Goal: Task Accomplishment & Management: Manage account settings

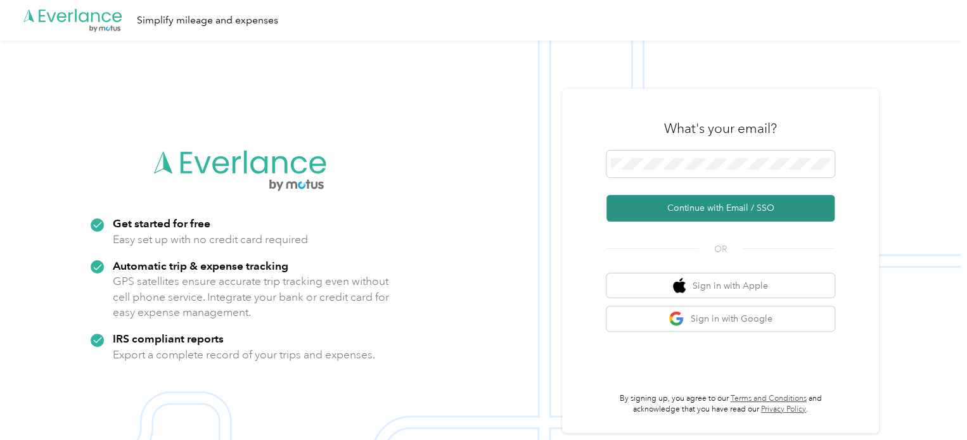
click at [695, 207] on button "Continue with Email / SSO" at bounding box center [721, 208] width 228 height 27
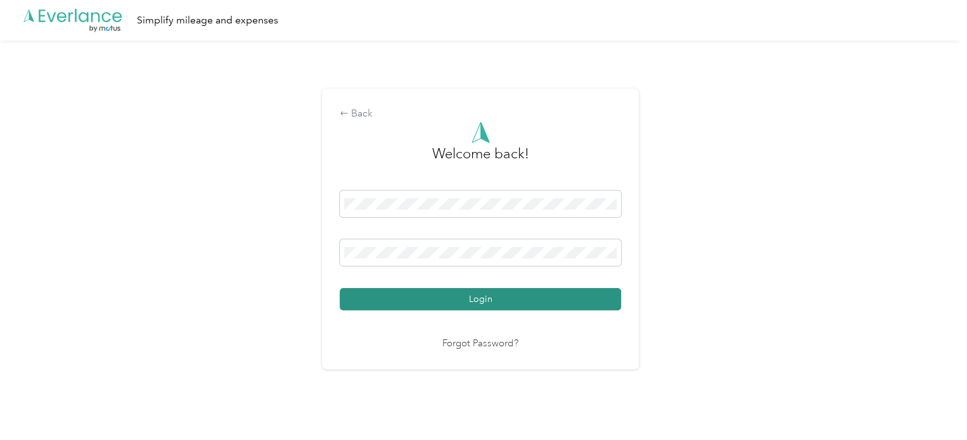
click at [489, 300] on button "Login" at bounding box center [480, 299] width 281 height 22
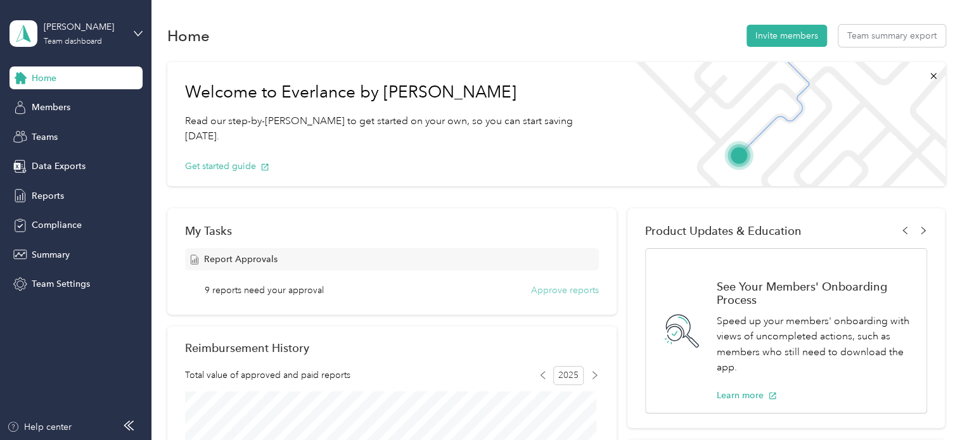
click at [548, 286] on button "Approve reports" at bounding box center [565, 290] width 68 height 13
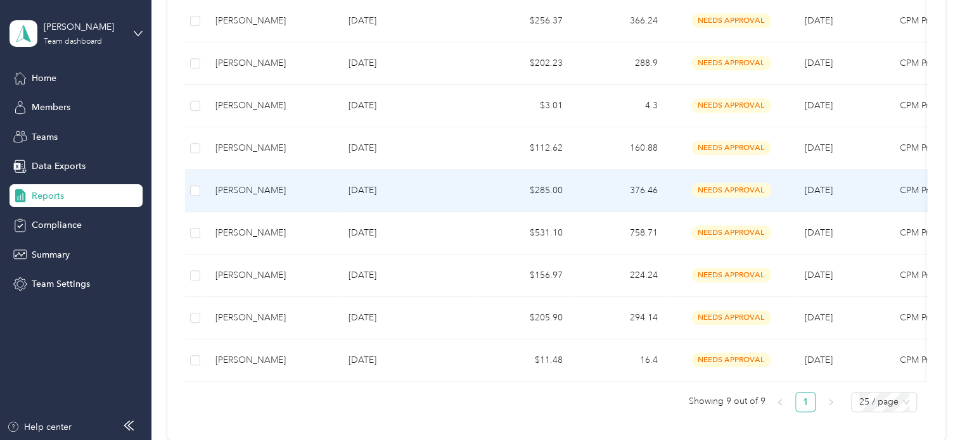
scroll to position [317, 0]
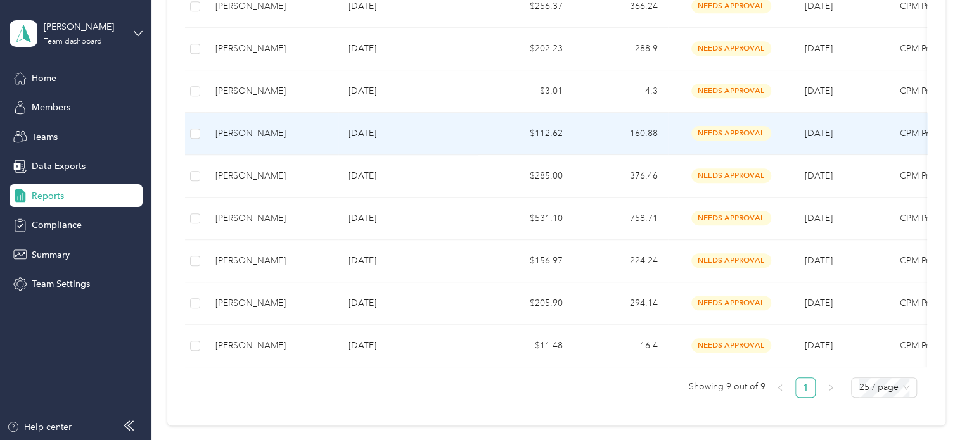
click at [250, 132] on div "[PERSON_NAME]" at bounding box center [271, 134] width 113 height 14
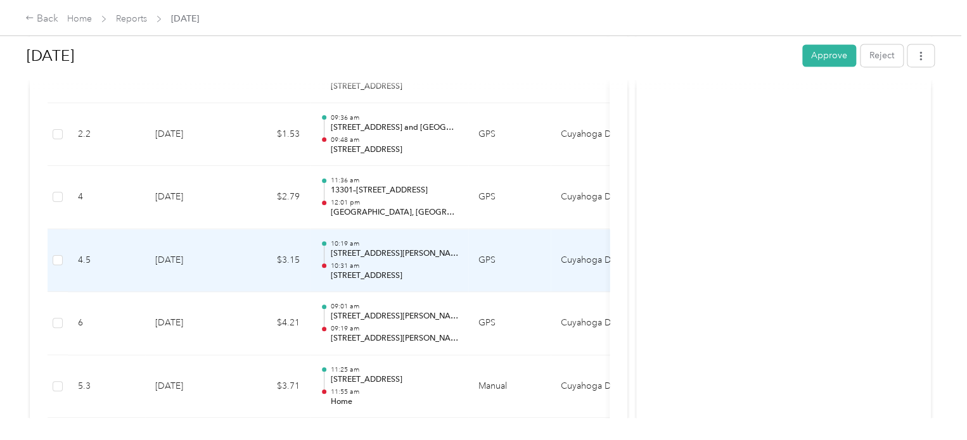
scroll to position [1014, 0]
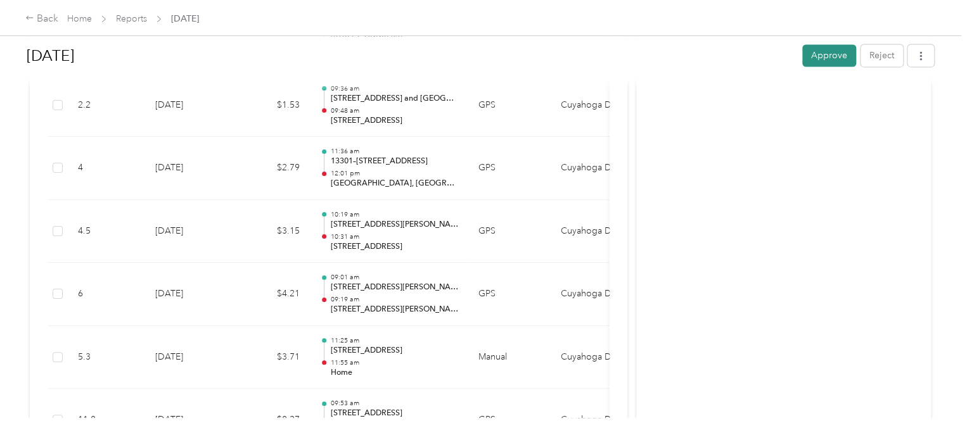
click at [818, 53] on button "Approve" at bounding box center [829, 55] width 54 height 22
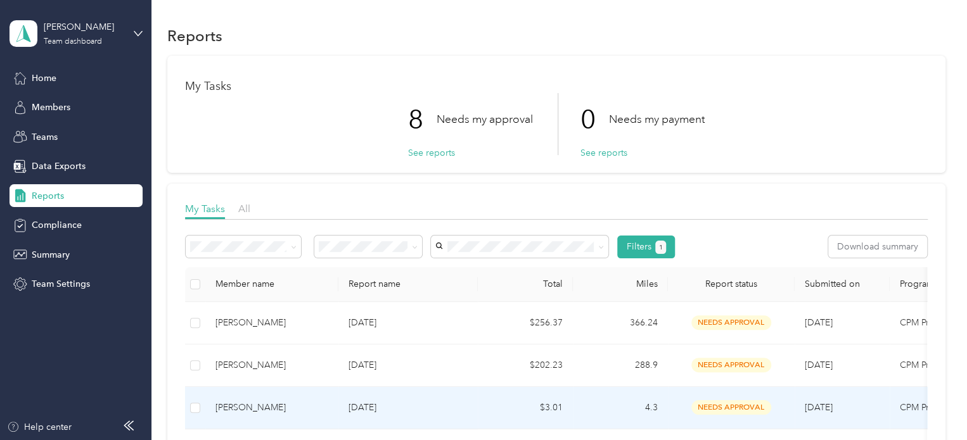
click at [188, 406] on td at bounding box center [195, 408] width 20 height 42
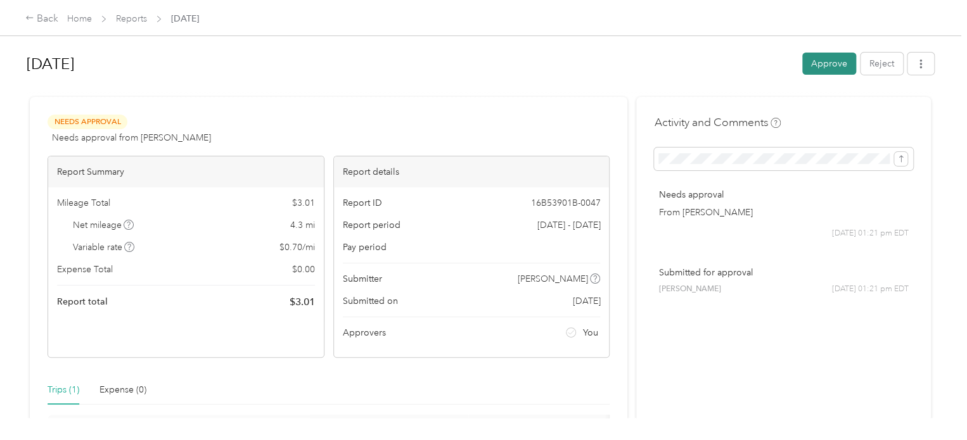
click at [812, 65] on button "Approve" at bounding box center [829, 64] width 54 height 22
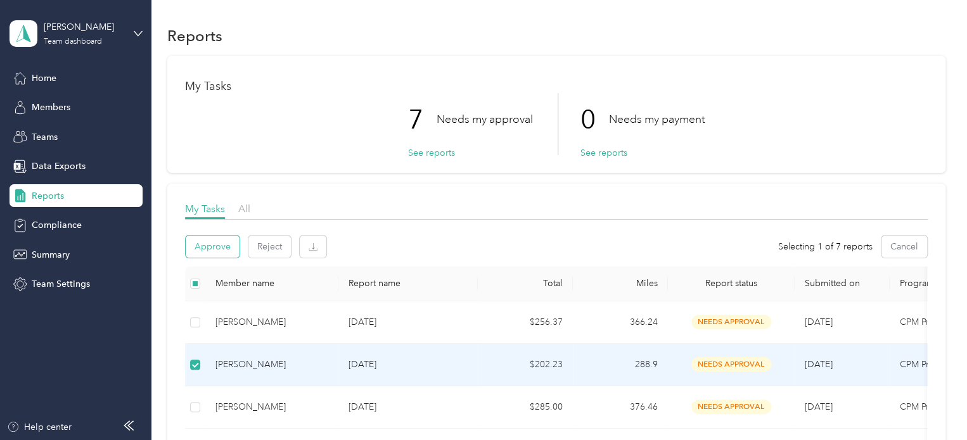
click at [229, 245] on button "Approve" at bounding box center [213, 247] width 54 height 22
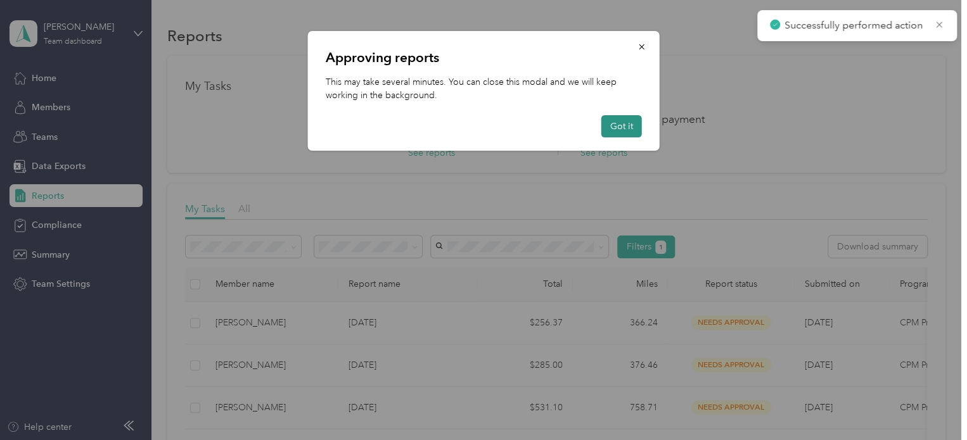
click at [636, 131] on button "Got it" at bounding box center [621, 126] width 41 height 22
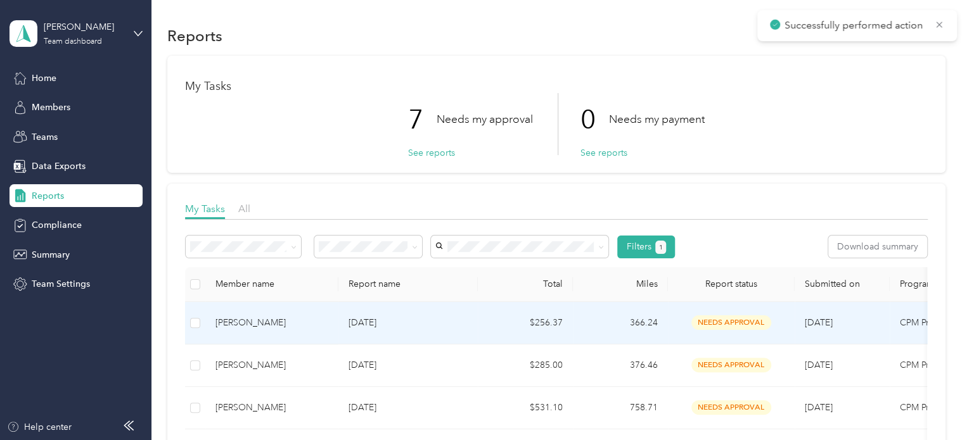
click at [251, 321] on div "[PERSON_NAME]" at bounding box center [271, 323] width 113 height 14
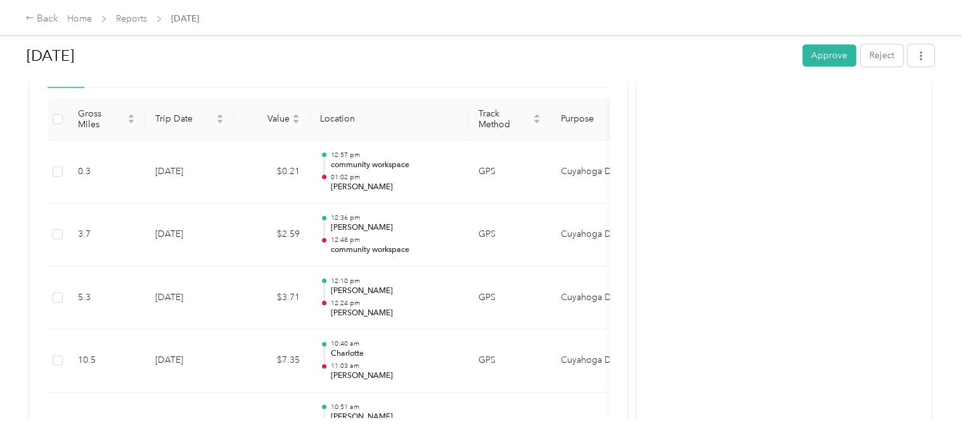
scroll to position [63, 0]
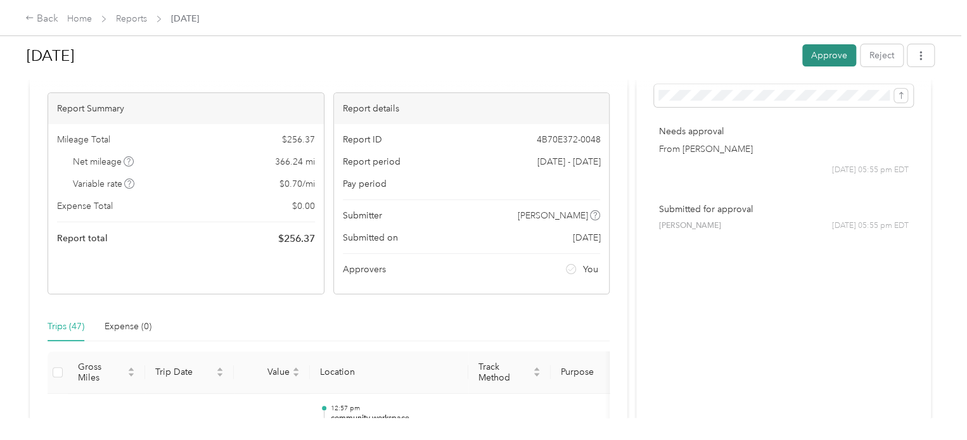
click at [826, 55] on button "Approve" at bounding box center [829, 55] width 54 height 22
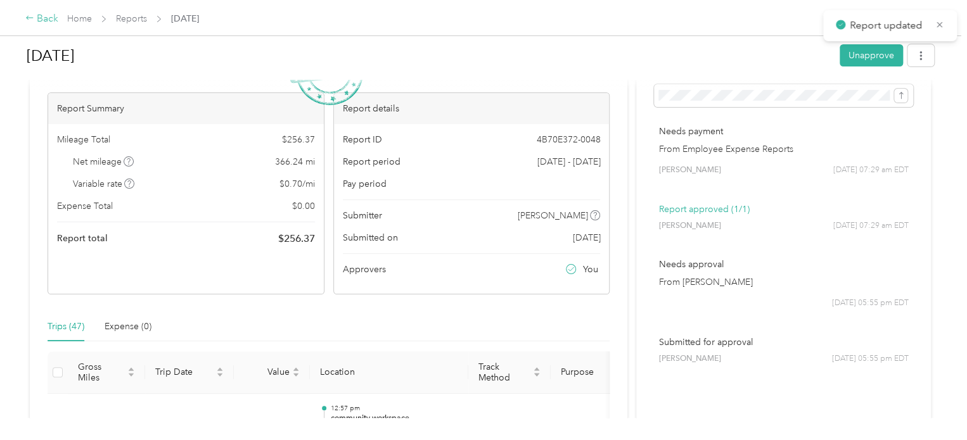
click at [33, 18] on icon at bounding box center [29, 18] width 7 height 4
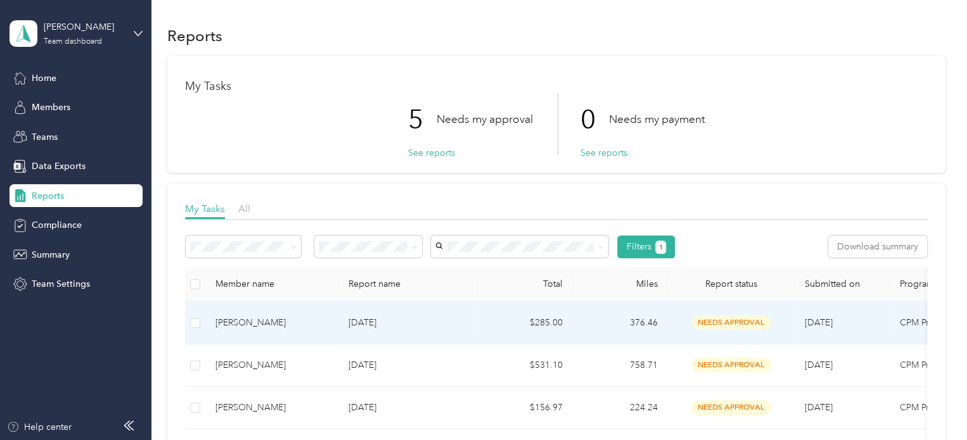
click at [259, 326] on div "[PERSON_NAME]" at bounding box center [271, 323] width 113 height 14
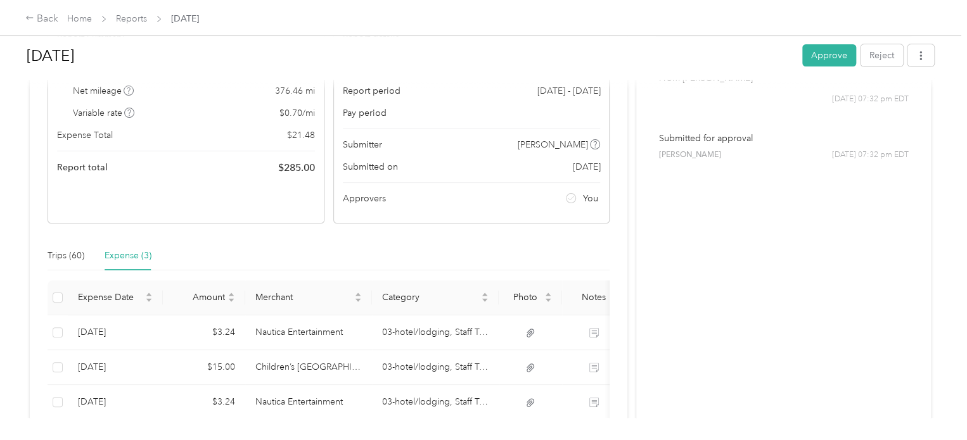
scroll to position [239, 0]
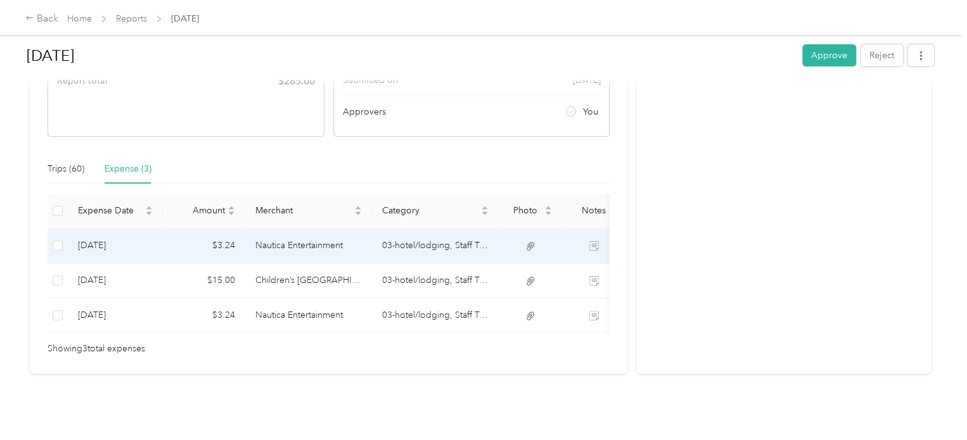
click at [470, 235] on td "03-hotel/lodging, Staff Travel, Meals (66020)" at bounding box center [435, 246] width 127 height 35
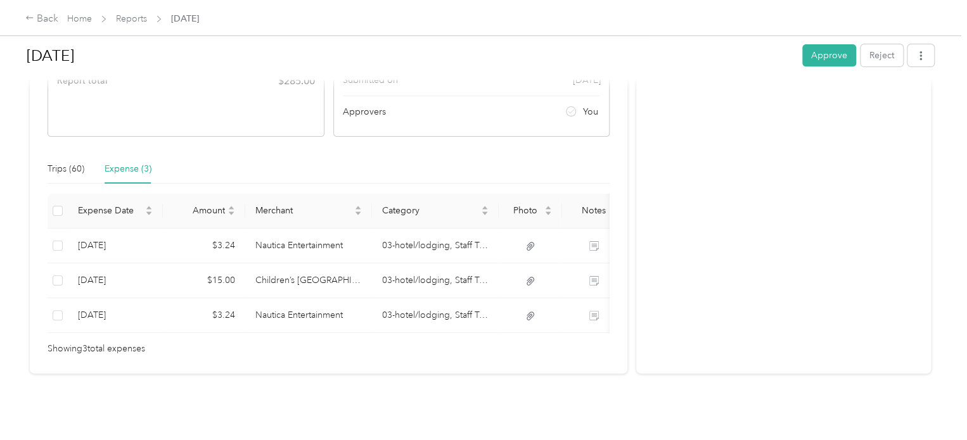
click at [470, 440] on div "Loading the expense" at bounding box center [480, 440] width 961 height 0
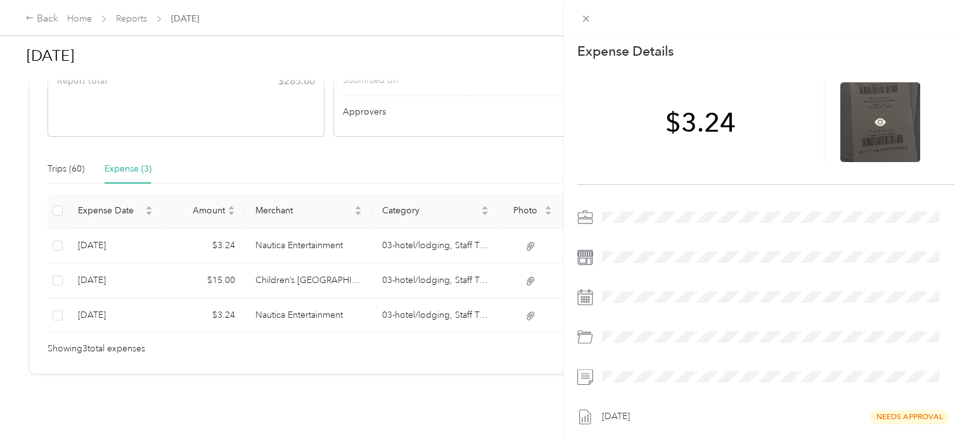
click at [850, 136] on div at bounding box center [880, 122] width 80 height 80
click at [875, 120] on icon at bounding box center [880, 122] width 11 height 11
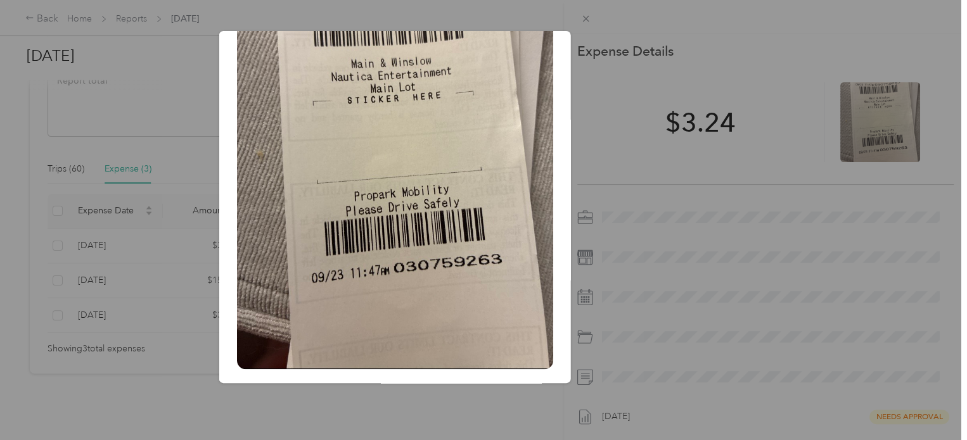
scroll to position [108, 0]
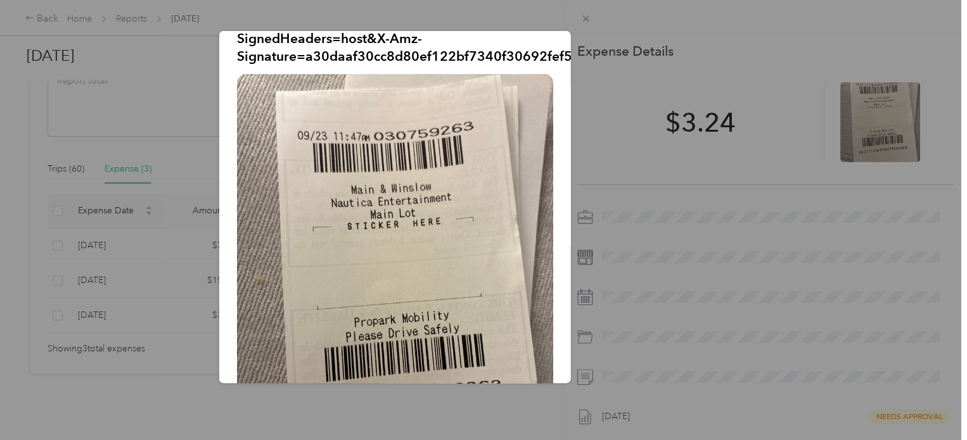
click at [759, 235] on div "Sep_30__2025.jpeg?X-Amz-Expires=600&X-Amz-Date=20251002T113031Z&X-Amz-Algorithm…" at bounding box center [660, 209] width 352 height 356
click at [759, 234] on div "Sep_30__2025.jpeg?X-Amz-Expires=600&X-Amz-Date=20251002T113031Z&X-Amz-Algorithm…" at bounding box center [660, 209] width 352 height 356
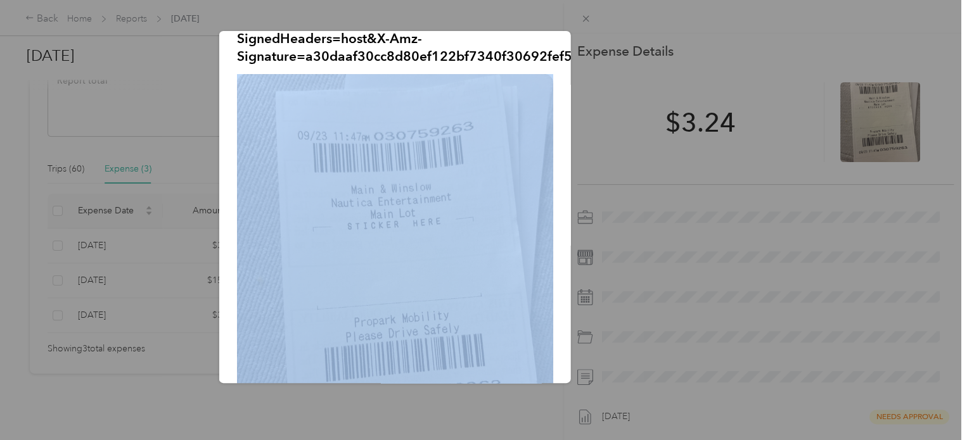
click at [759, 234] on div "Sep_30__2025.jpeg?X-Amz-Expires=600&X-Amz-Date=20251002T113031Z&X-Amz-Algorithm…" at bounding box center [660, 209] width 352 height 356
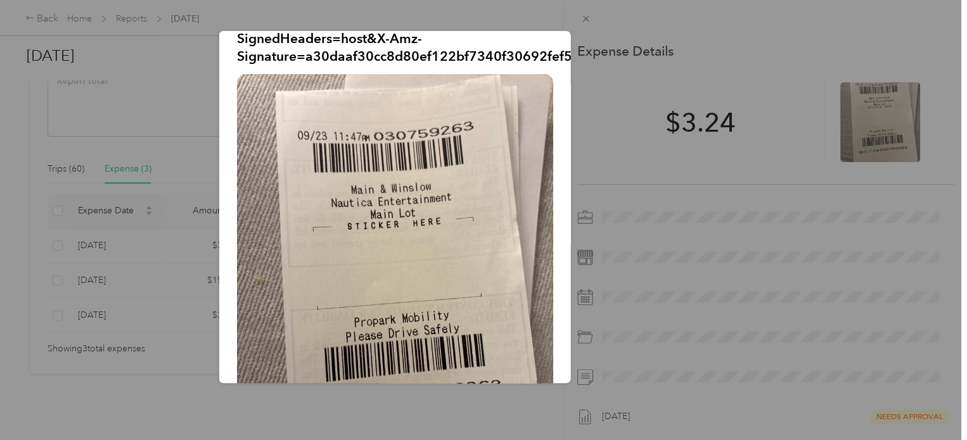
click at [587, 22] on div at bounding box center [483, 220] width 967 height 440
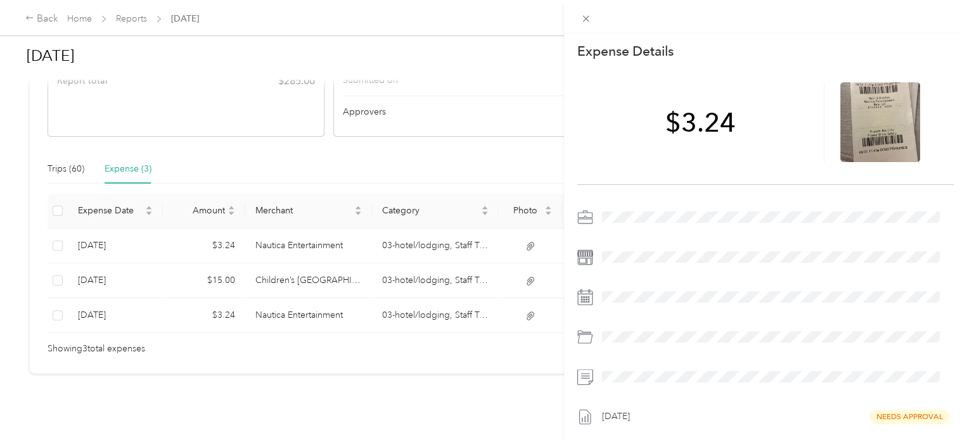
click at [527, 261] on div "This expense cannot be edited because it is either under review, approved, or p…" at bounding box center [483, 220] width 967 height 440
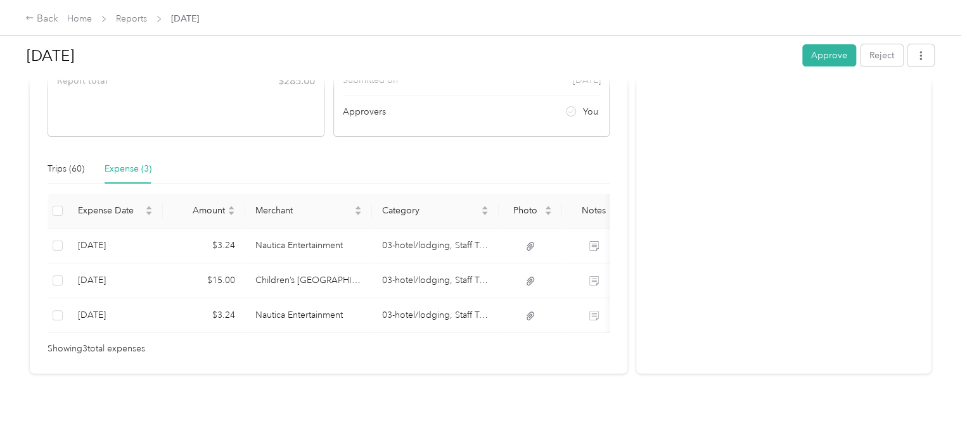
click at [726, 301] on div "Activity and Comments Needs approval From [PERSON_NAME] [DATE] 07:32 pm EDT Sub…" at bounding box center [783, 125] width 295 height 498
click at [56, 162] on div "Trips (60)" at bounding box center [66, 169] width 37 height 14
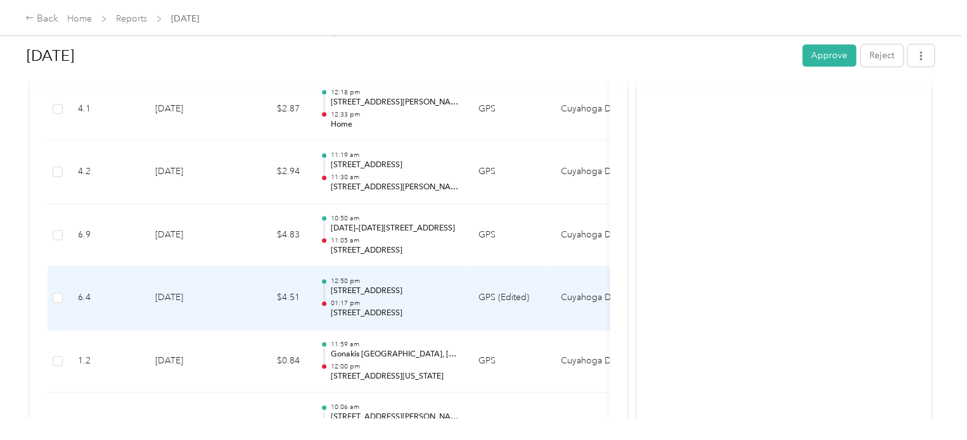
scroll to position [3281, 0]
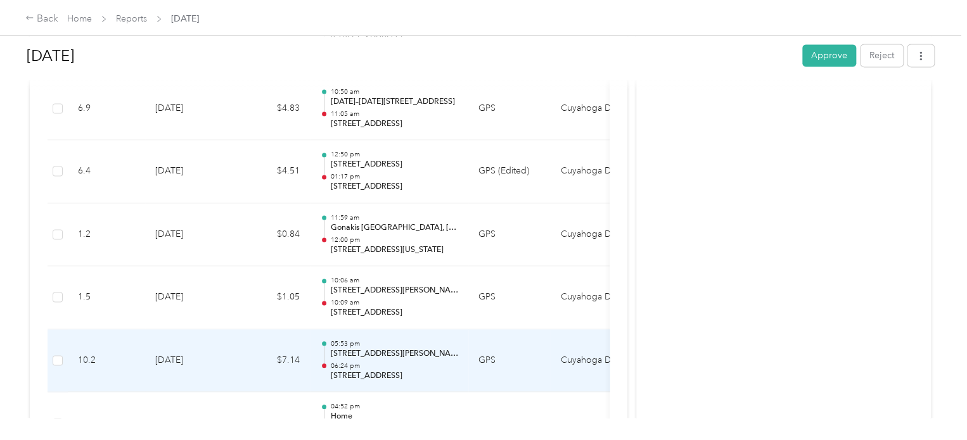
click at [435, 349] on p "[STREET_ADDRESS][PERSON_NAME]" at bounding box center [394, 354] width 128 height 11
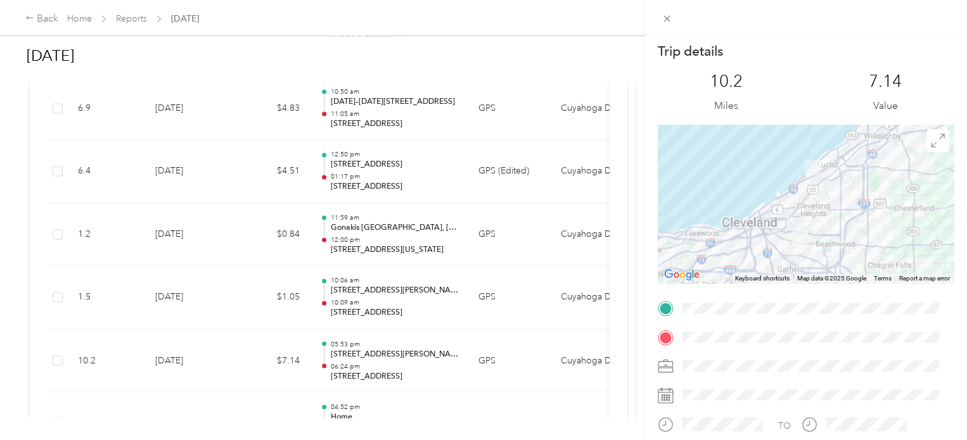
click at [666, 24] on icon at bounding box center [667, 18] width 11 height 11
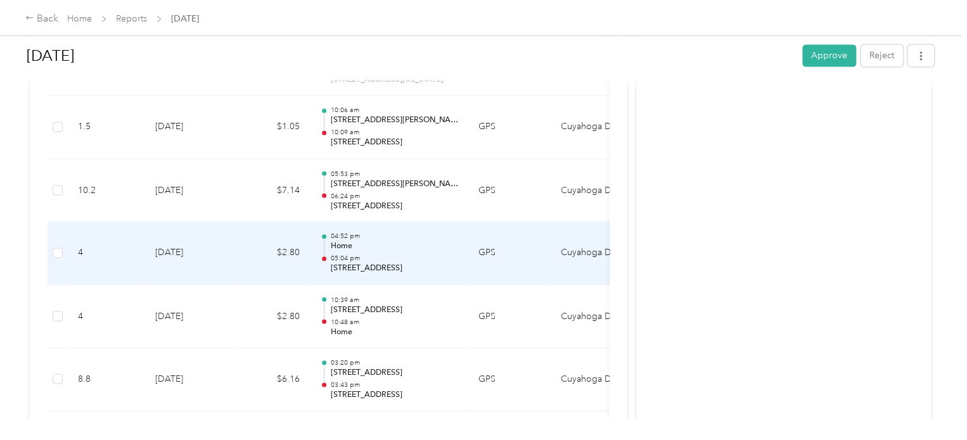
scroll to position [3598, 0]
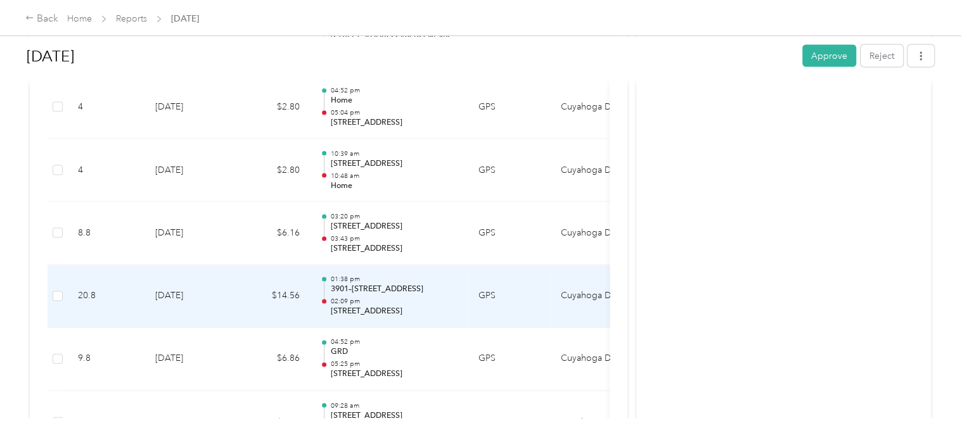
click at [439, 284] on p "3901–[STREET_ADDRESS]" at bounding box center [394, 289] width 128 height 11
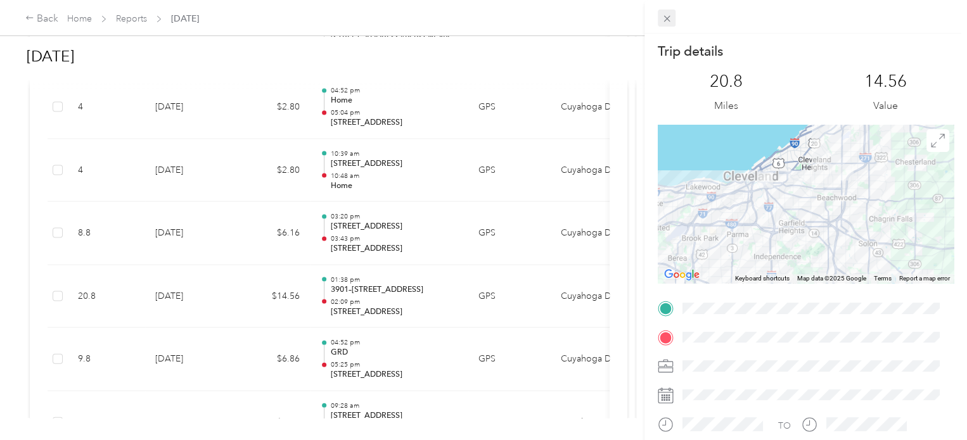
click at [665, 18] on icon at bounding box center [667, 18] width 11 height 11
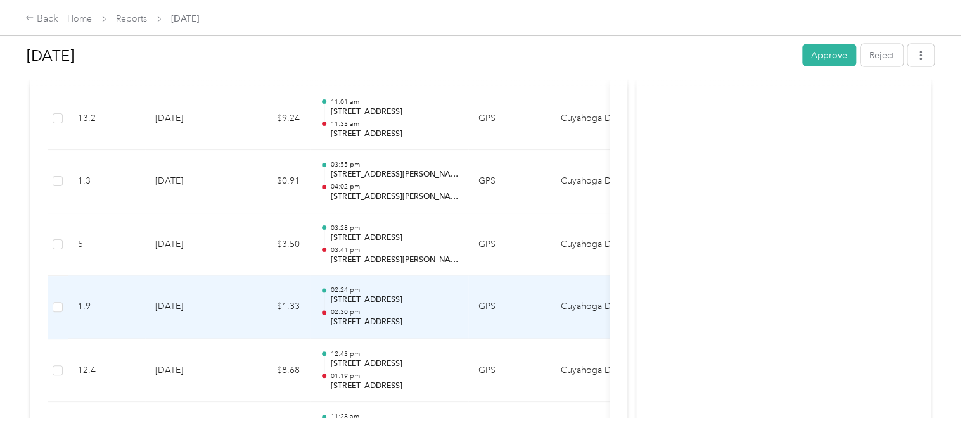
scroll to position [1190, 0]
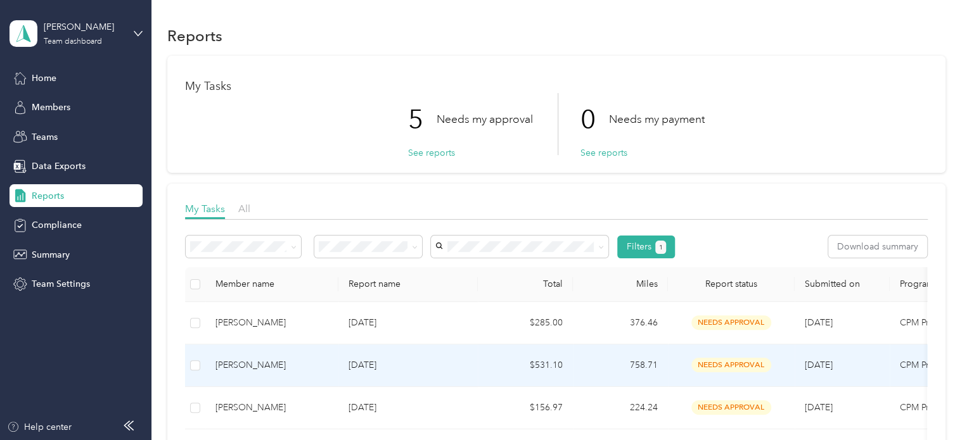
click at [236, 367] on div "[PERSON_NAME]" at bounding box center [271, 366] width 113 height 14
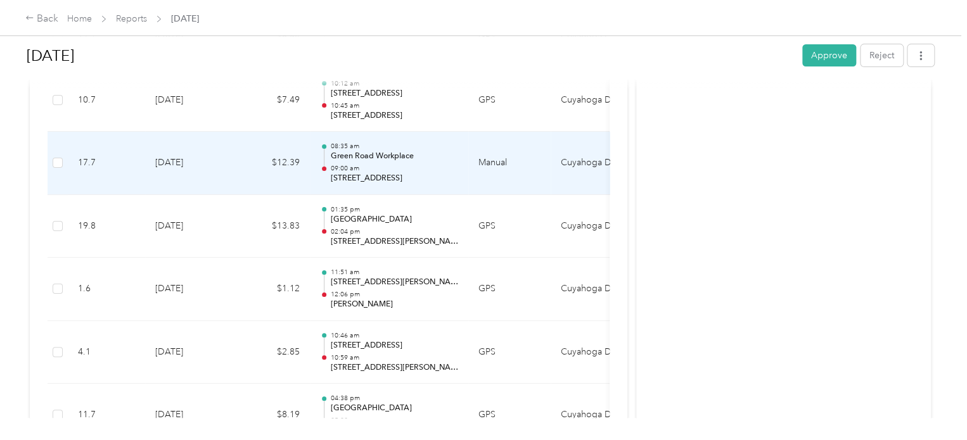
scroll to position [2535, 0]
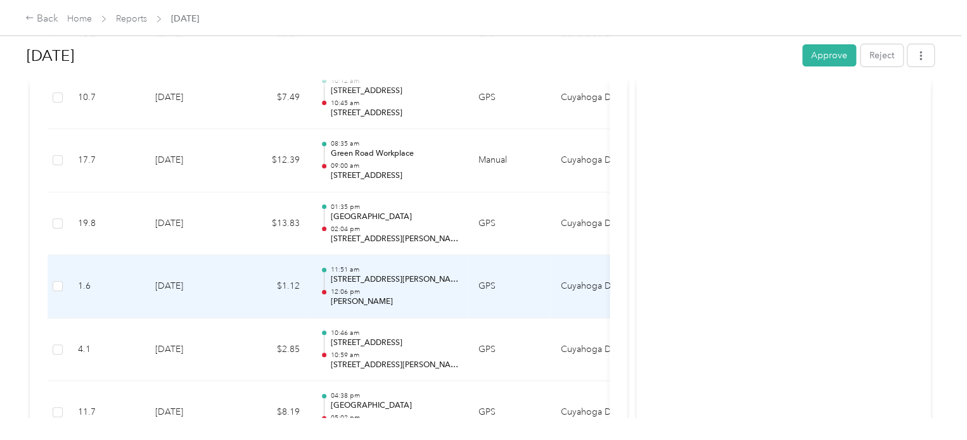
click at [436, 276] on p "[STREET_ADDRESS][PERSON_NAME]" at bounding box center [394, 279] width 128 height 11
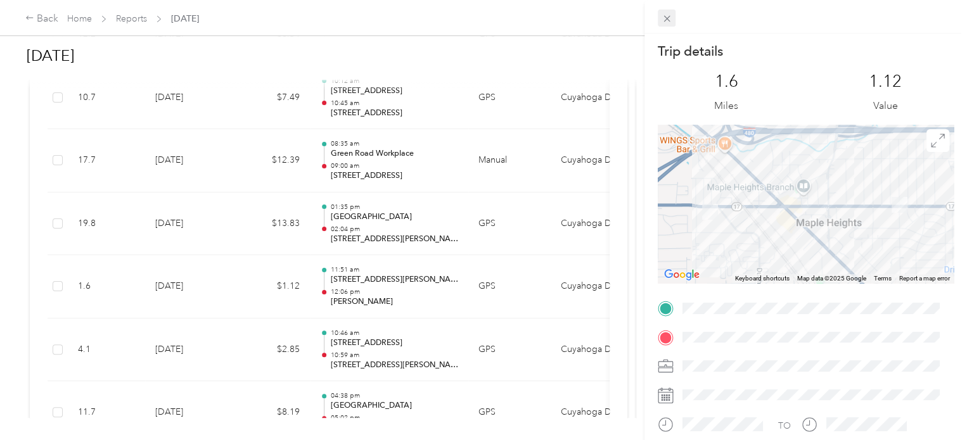
click at [668, 17] on icon at bounding box center [667, 19] width 6 height 6
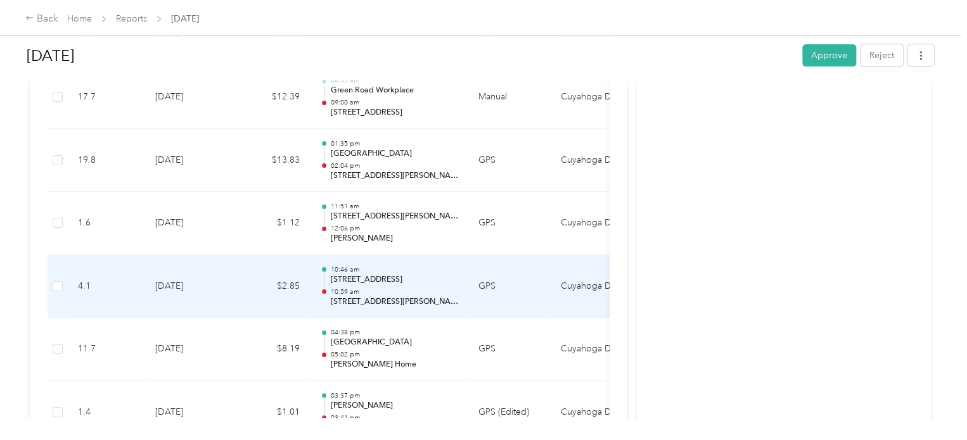
scroll to position [2662, 0]
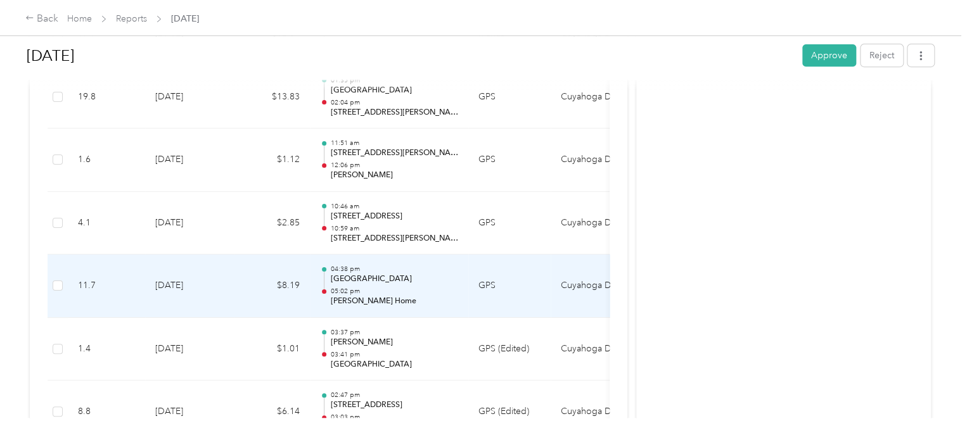
click at [423, 287] on p "05:02 pm" at bounding box center [394, 291] width 128 height 9
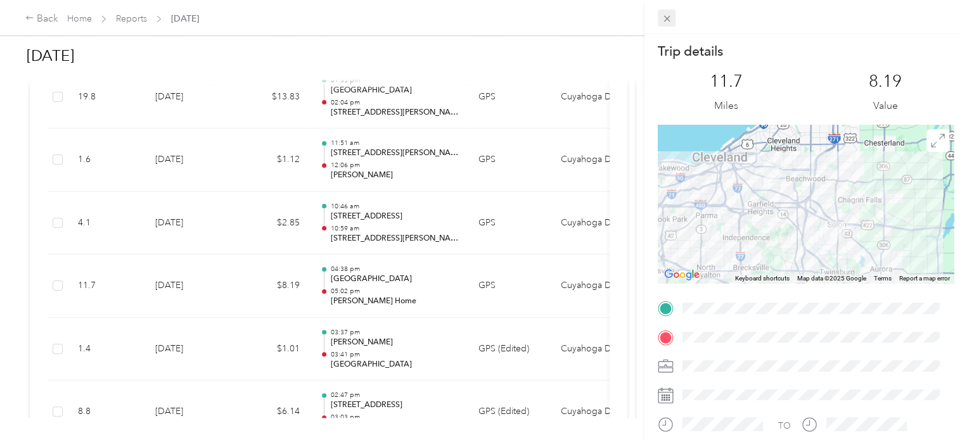
click at [662, 23] on icon at bounding box center [667, 18] width 11 height 11
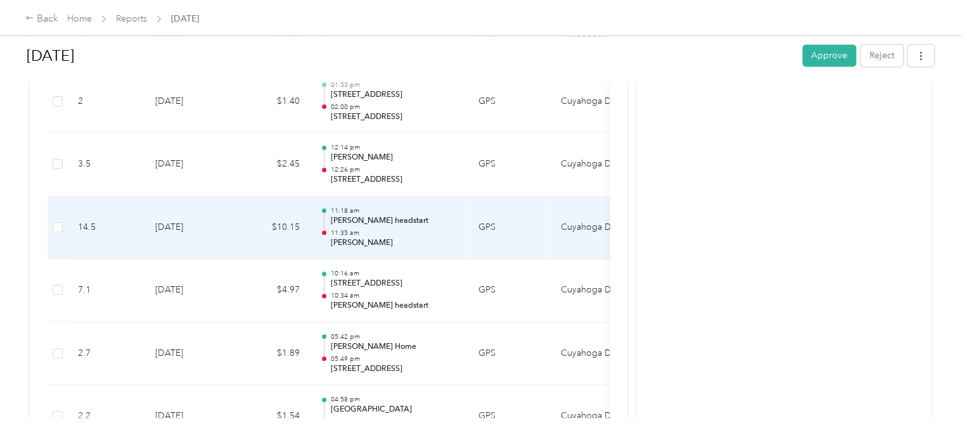
scroll to position [3423, 0]
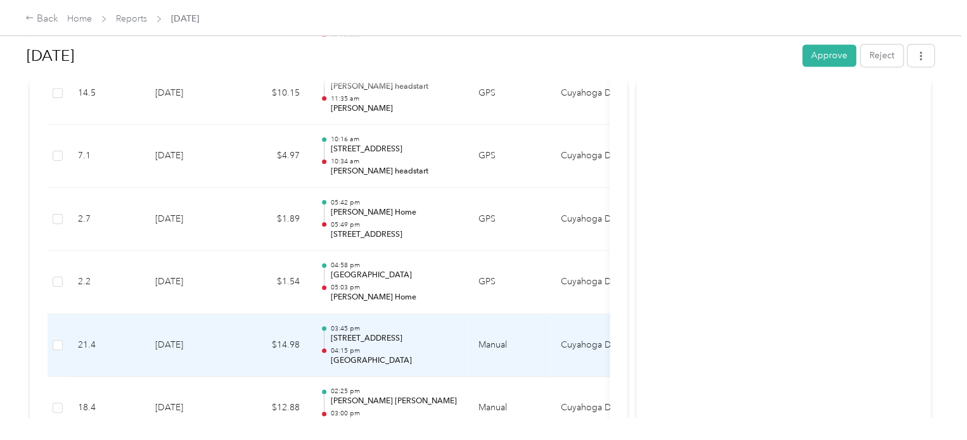
click at [428, 333] on p "[STREET_ADDRESS]" at bounding box center [394, 338] width 128 height 11
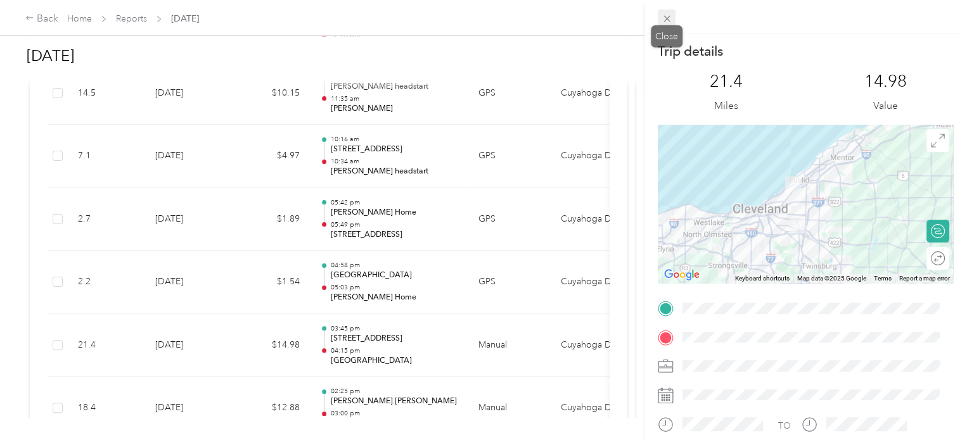
click at [667, 20] on icon at bounding box center [667, 18] width 11 height 11
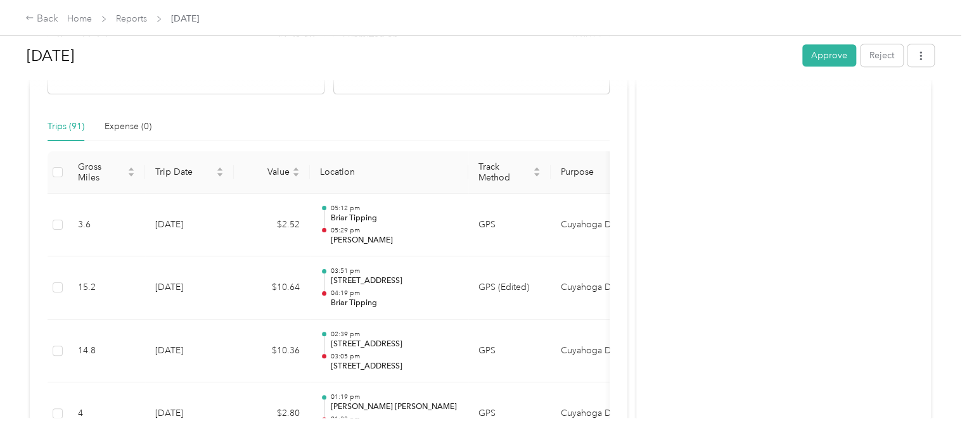
scroll to position [0, 0]
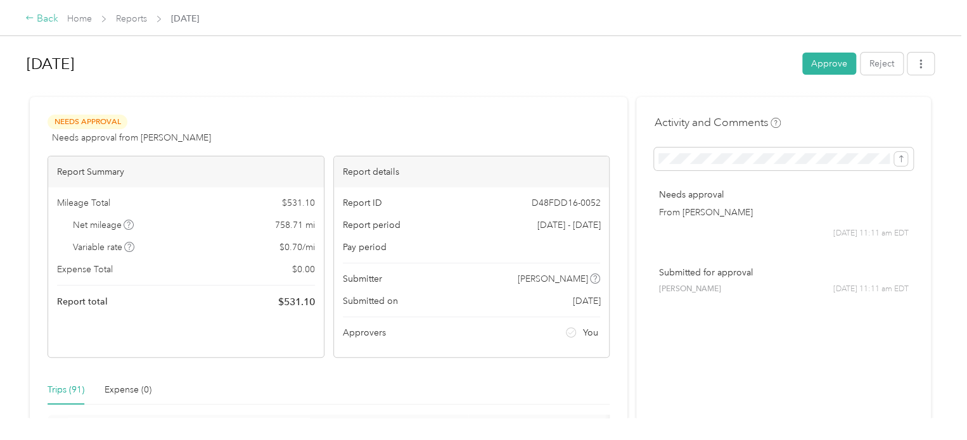
click at [29, 17] on icon at bounding box center [29, 17] width 9 height 9
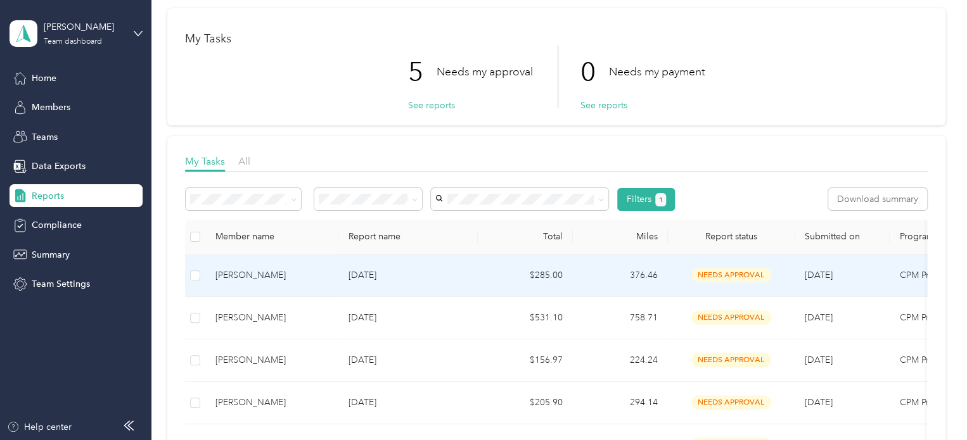
scroll to position [127, 0]
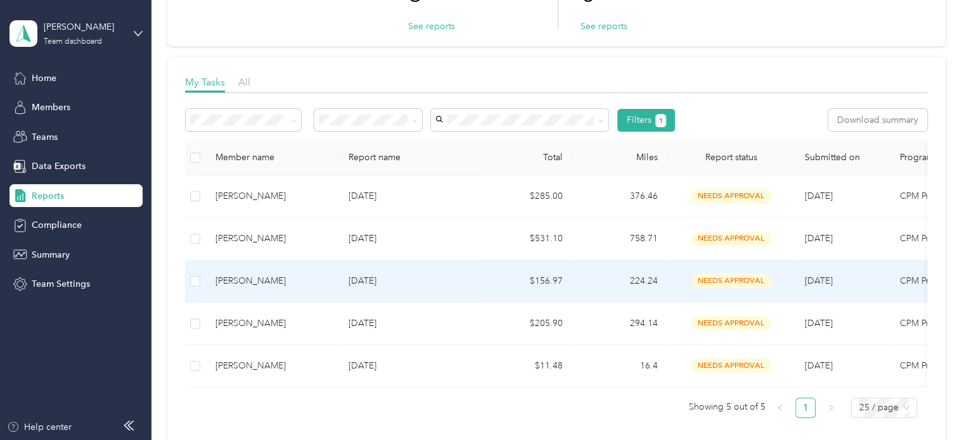
click at [236, 281] on div "[PERSON_NAME]" at bounding box center [271, 281] width 113 height 14
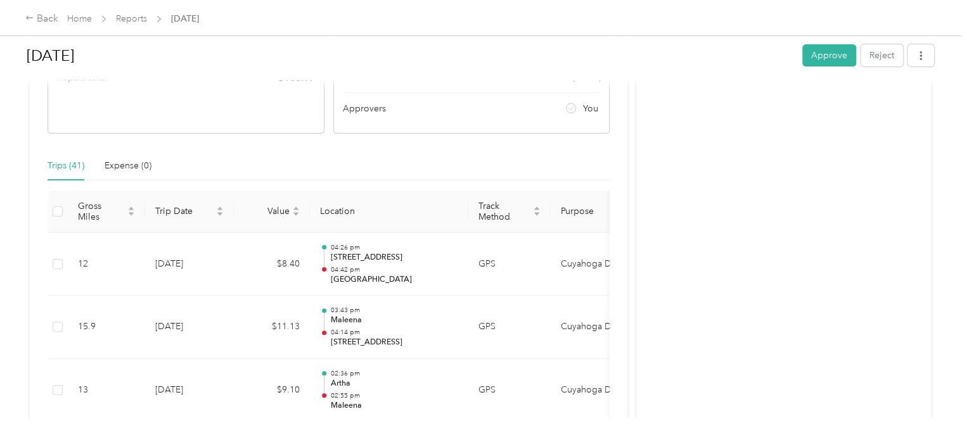
scroll to position [254, 0]
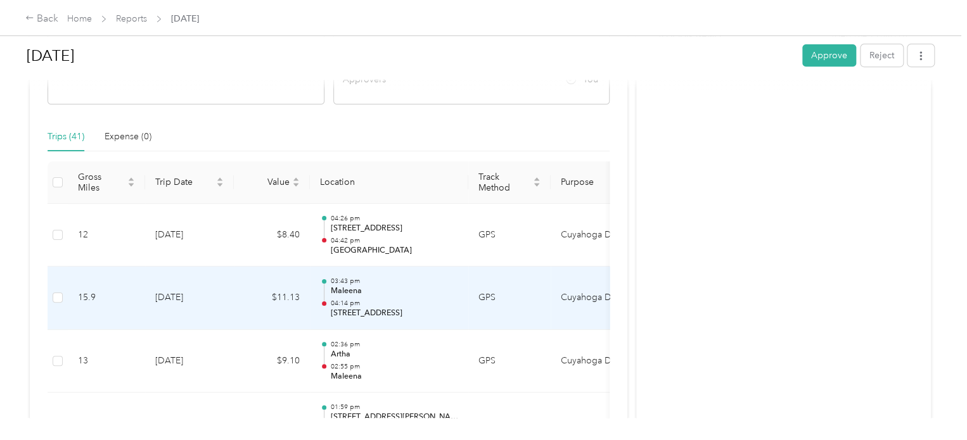
click at [404, 305] on p "04:14 pm" at bounding box center [394, 303] width 128 height 9
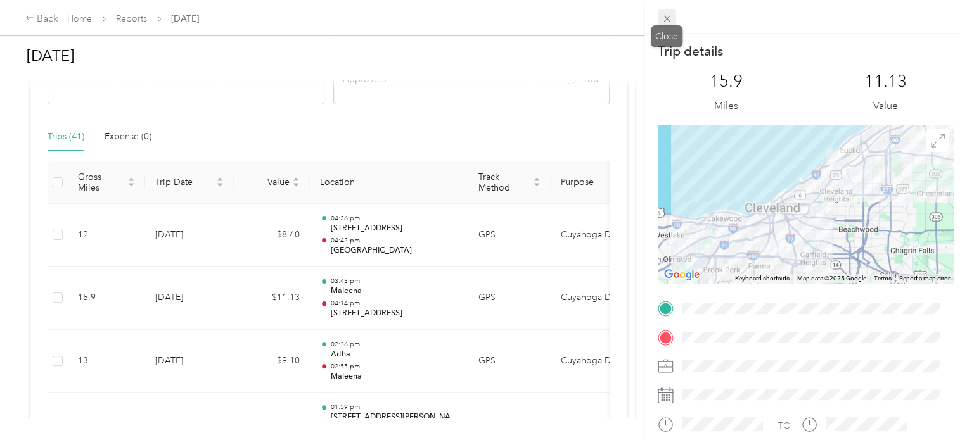
click at [665, 18] on icon at bounding box center [667, 18] width 11 height 11
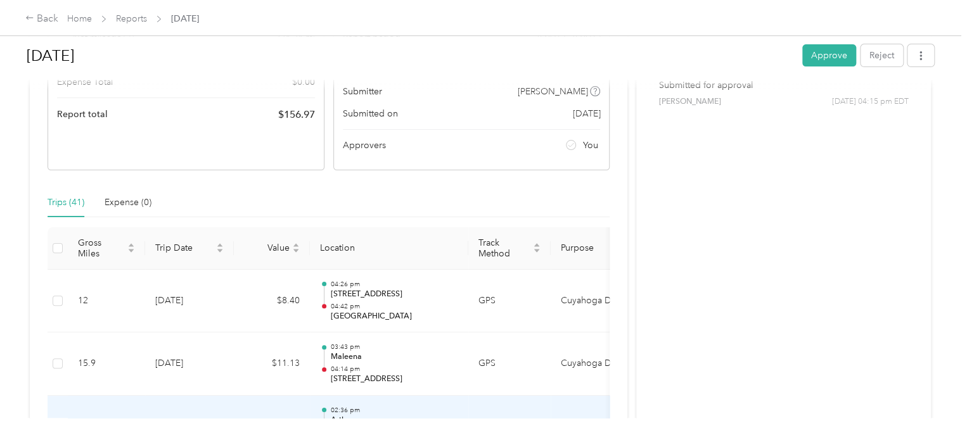
scroll to position [0, 0]
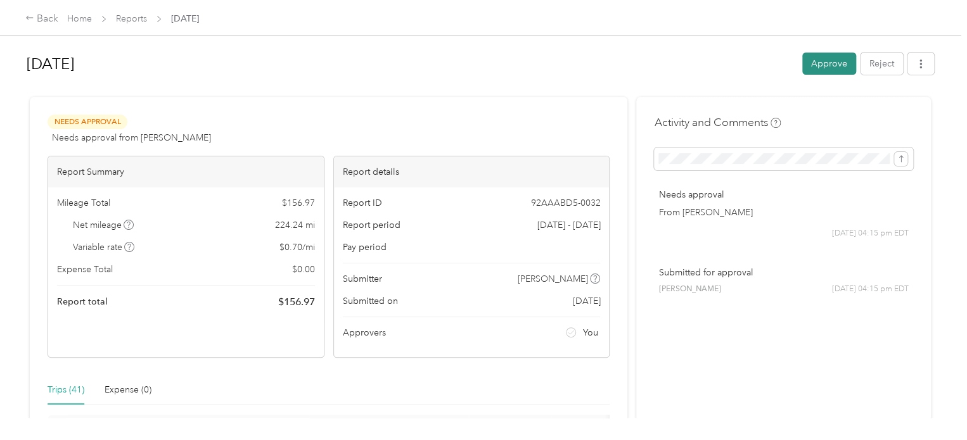
click at [815, 69] on button "Approve" at bounding box center [829, 64] width 54 height 22
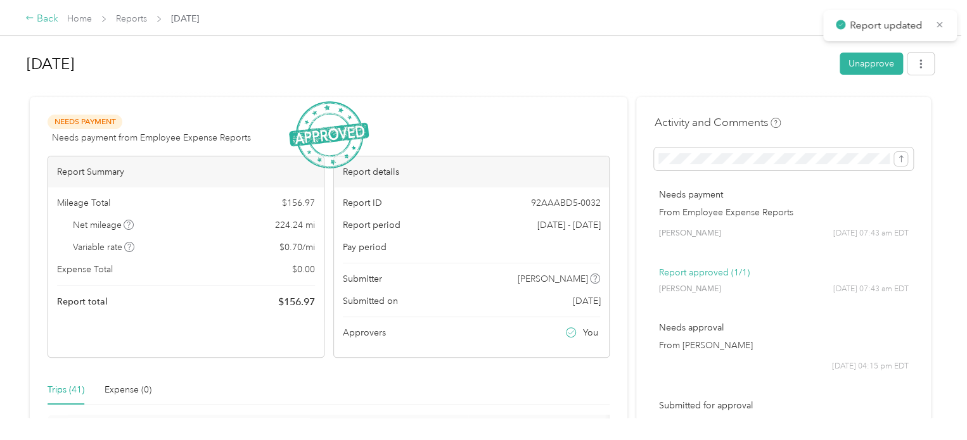
click at [39, 17] on div "Back" at bounding box center [41, 18] width 33 height 15
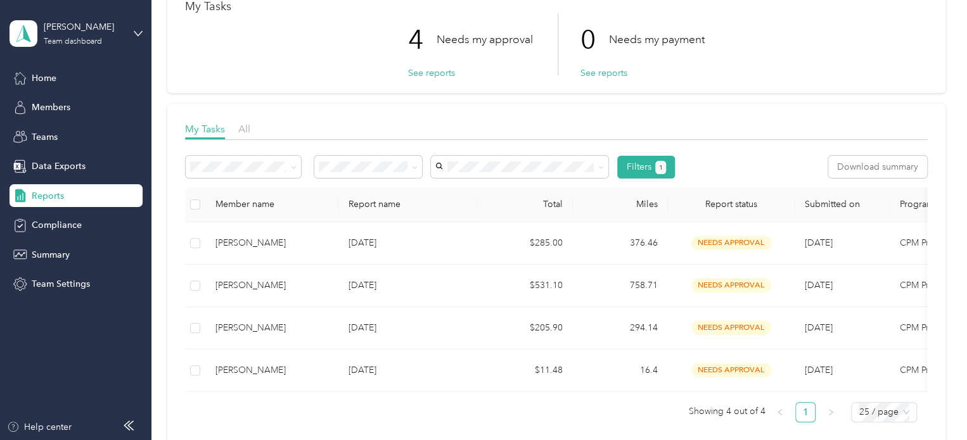
scroll to position [127, 0]
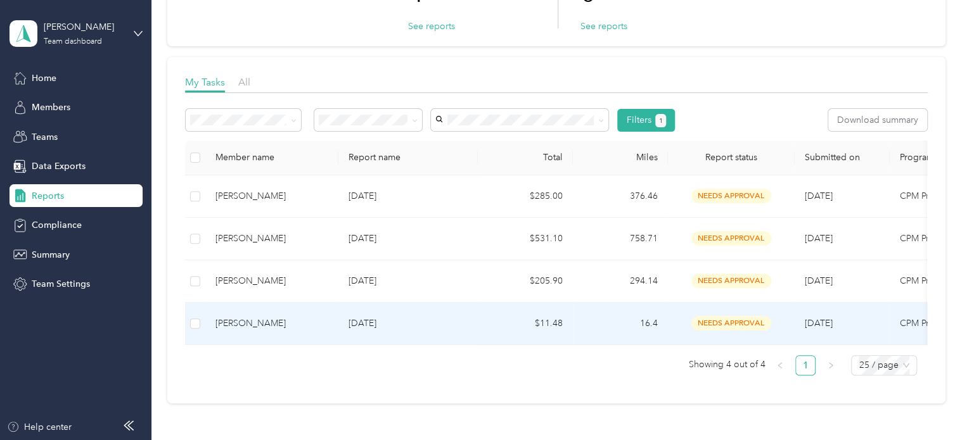
click at [227, 321] on div "[PERSON_NAME]" at bounding box center [271, 324] width 113 height 14
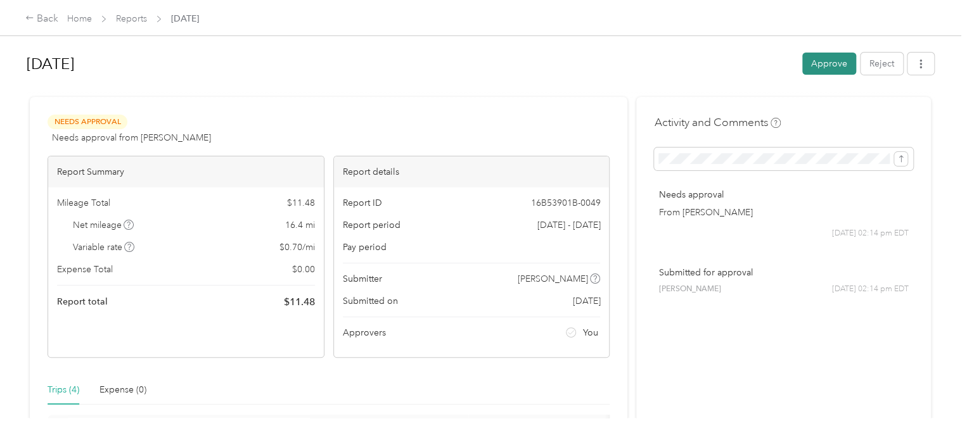
click at [813, 67] on button "Approve" at bounding box center [829, 64] width 54 height 22
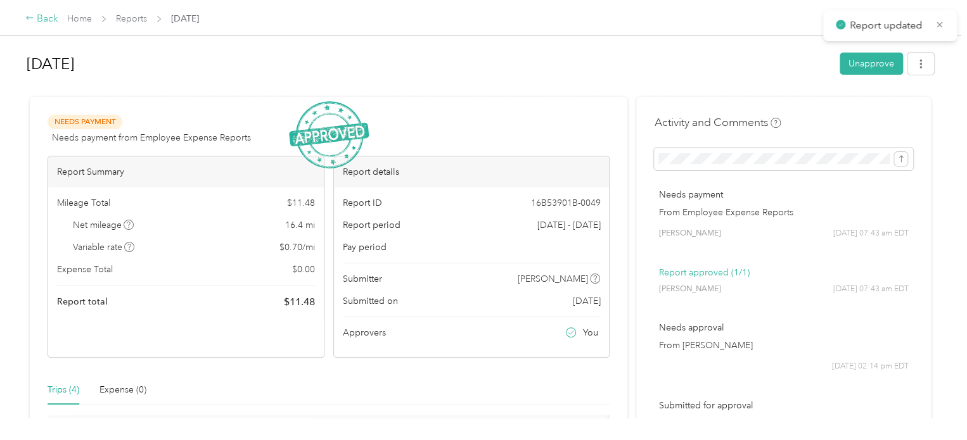
click at [45, 18] on div "Back" at bounding box center [41, 18] width 33 height 15
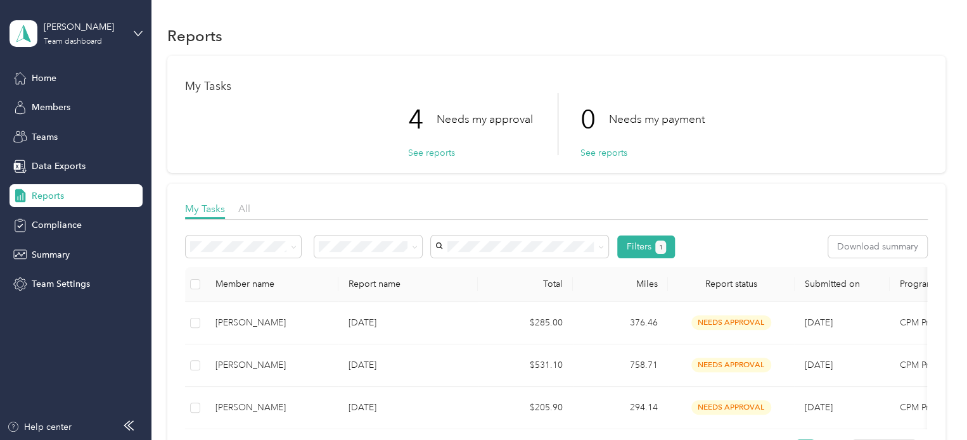
scroll to position [63, 0]
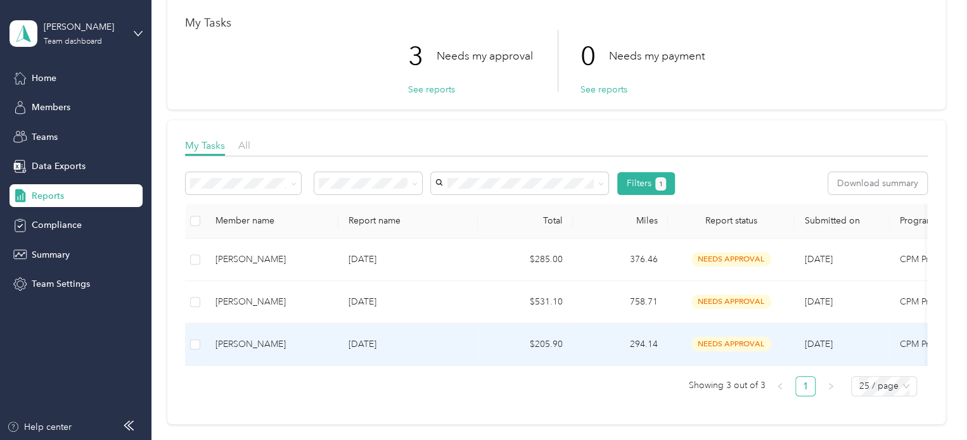
click at [258, 341] on div "[PERSON_NAME]" at bounding box center [271, 345] width 113 height 14
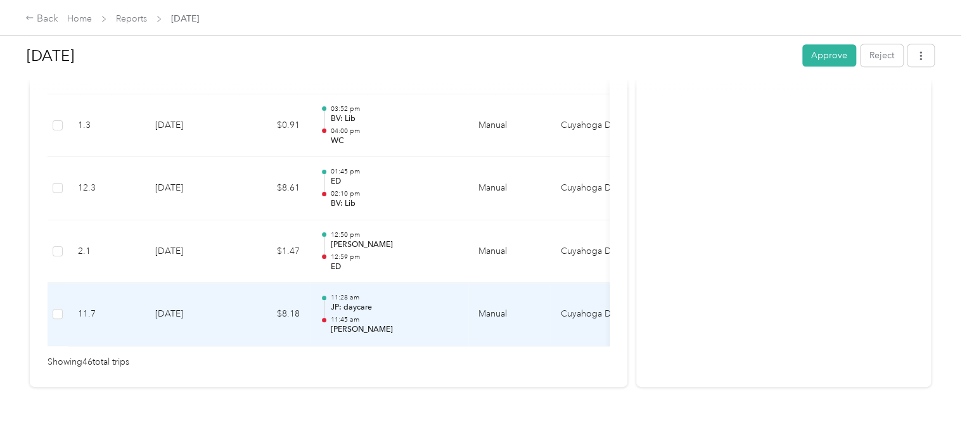
scroll to position [3037, 0]
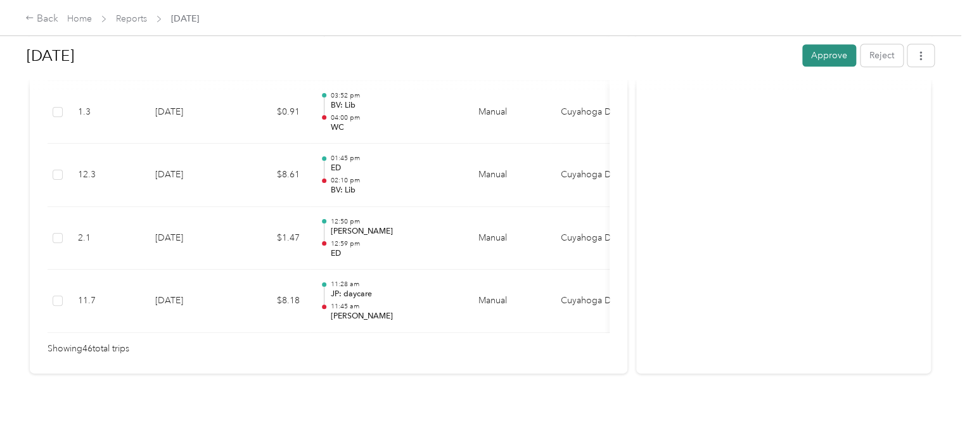
click at [812, 61] on button "Approve" at bounding box center [829, 55] width 54 height 22
click at [48, 18] on div "Back" at bounding box center [41, 18] width 33 height 15
